Goal: Ask a question

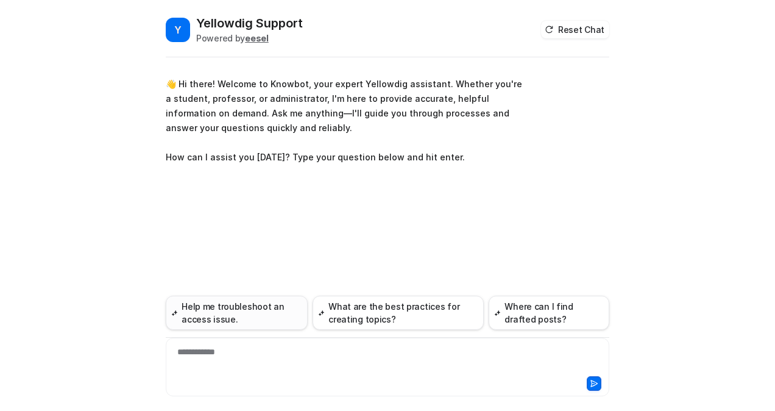
click at [230, 308] on button "Help me troubleshoot an access issue." at bounding box center [237, 313] width 142 height 34
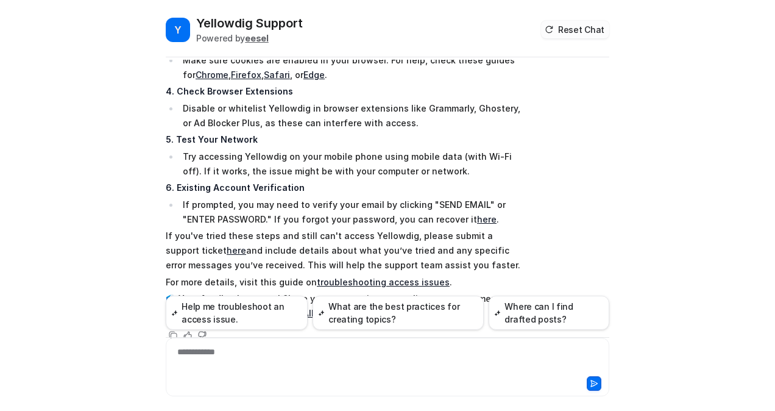
click at [551, 30] on icon at bounding box center [549, 29] width 9 height 9
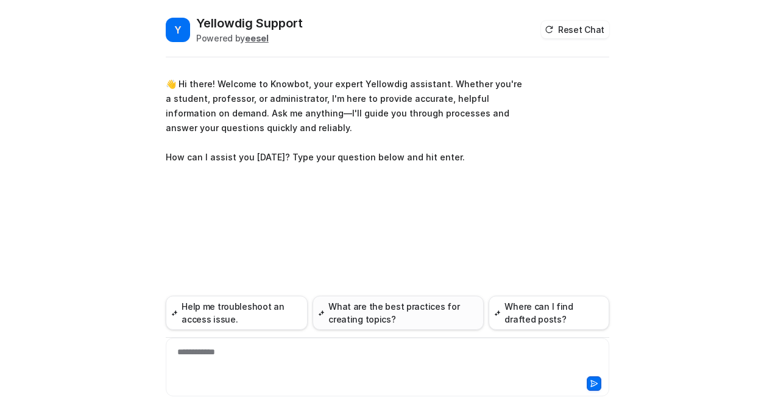
click at [406, 316] on button "What are the best practices for creating topics?" at bounding box center [398, 313] width 171 height 34
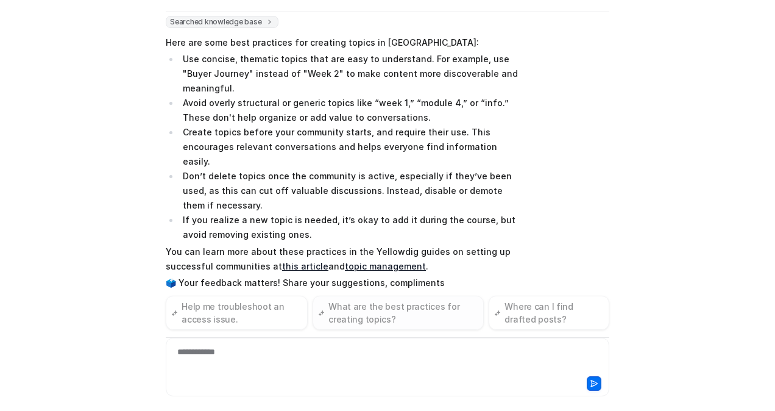
scroll to position [165, 0]
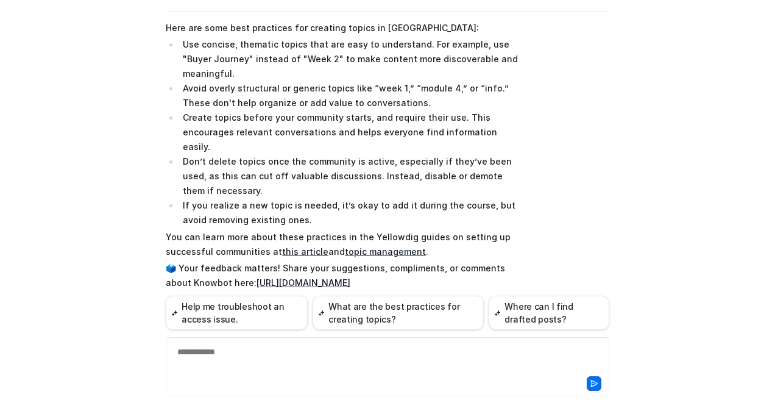
click at [297, 277] on link "https://forms.gle/fBXf5mGrDcR2U56E8" at bounding box center [304, 282] width 94 height 10
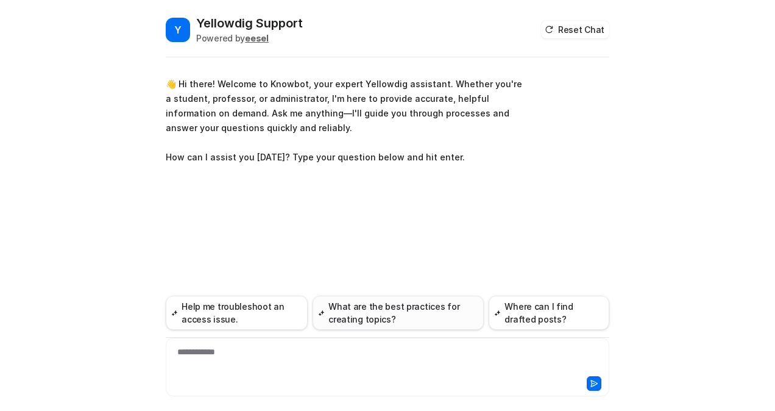
click at [383, 314] on button "What are the best practices for creating topics?" at bounding box center [398, 313] width 171 height 34
